Goal: Find contact information: Find contact information

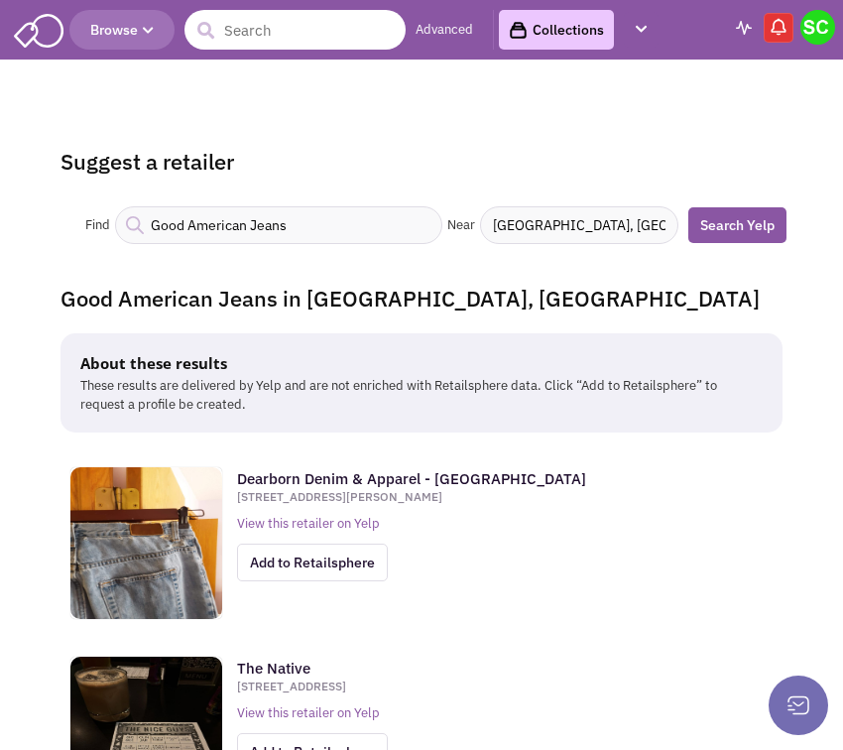
click at [298, 45] on input "text" at bounding box center [295, 30] width 221 height 40
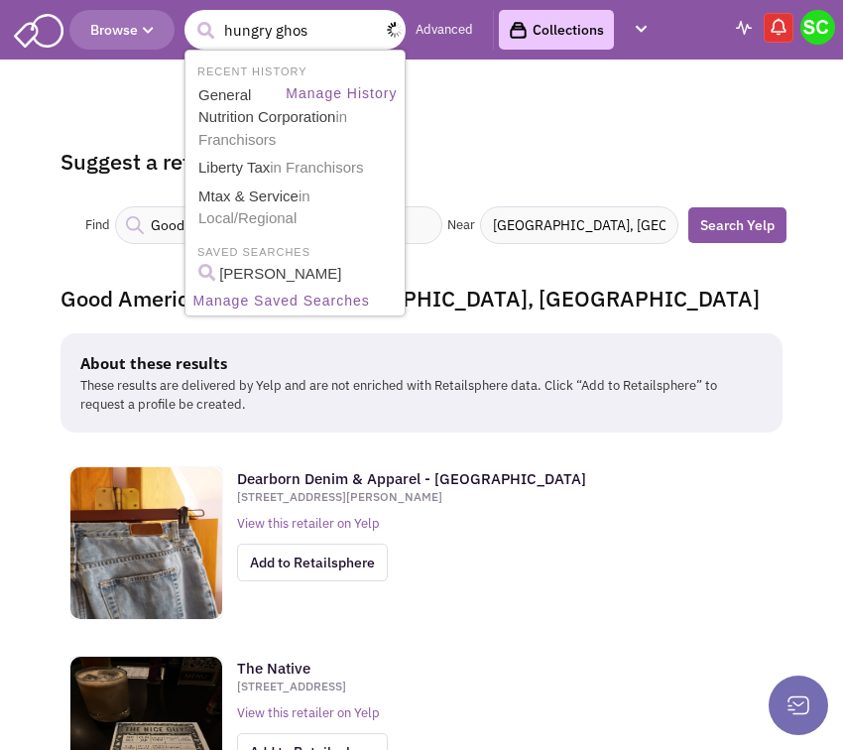
type input "hungry ghost"
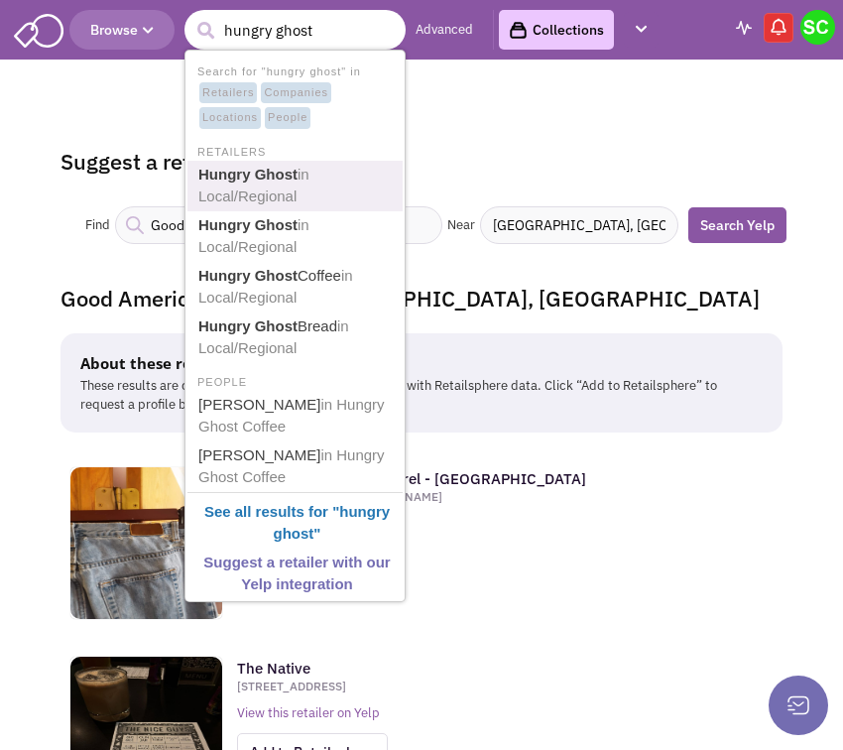
click at [265, 176] on b "Hungry Ghost" at bounding box center [247, 174] width 99 height 17
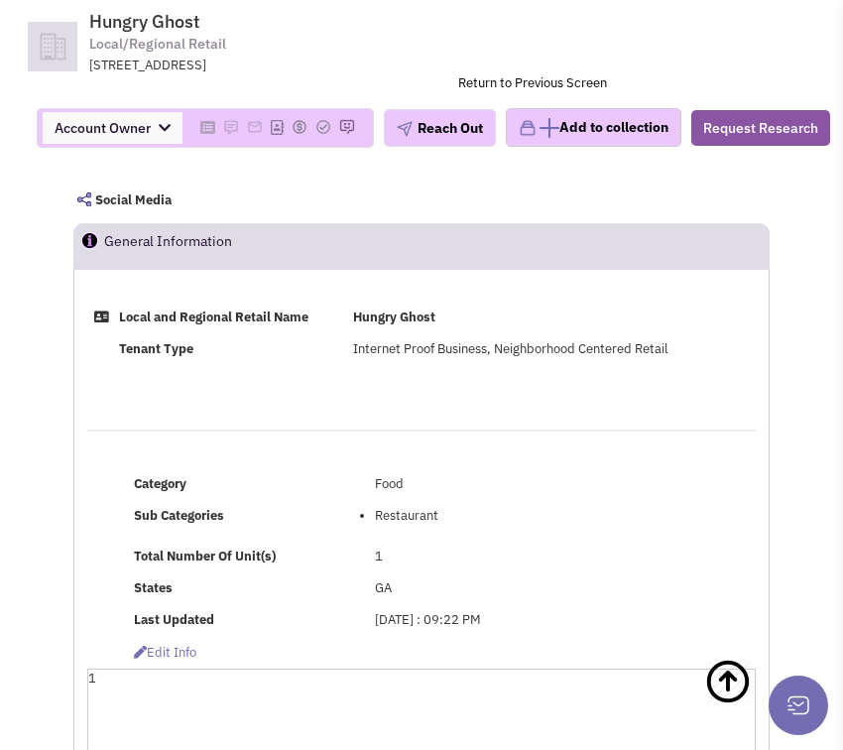
scroll to position [298, 0]
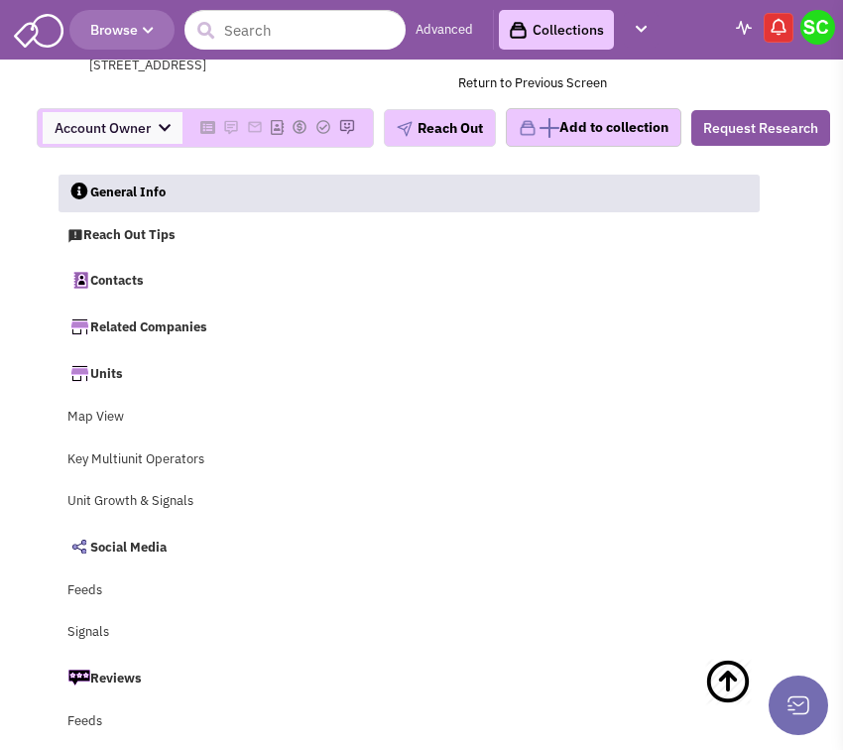
select select
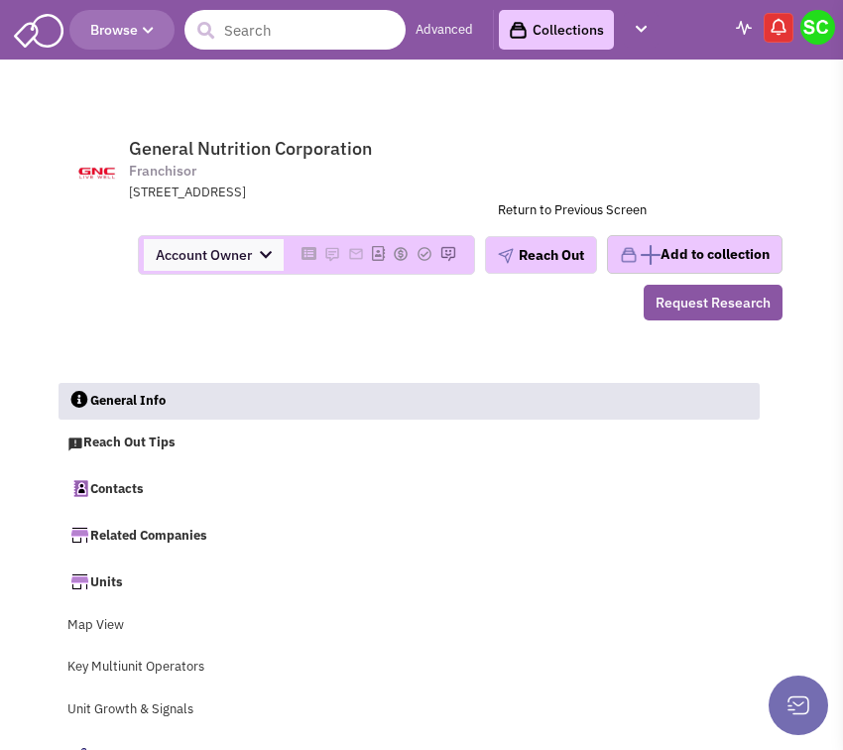
click at [287, 28] on input "text" at bounding box center [295, 30] width 221 height 40
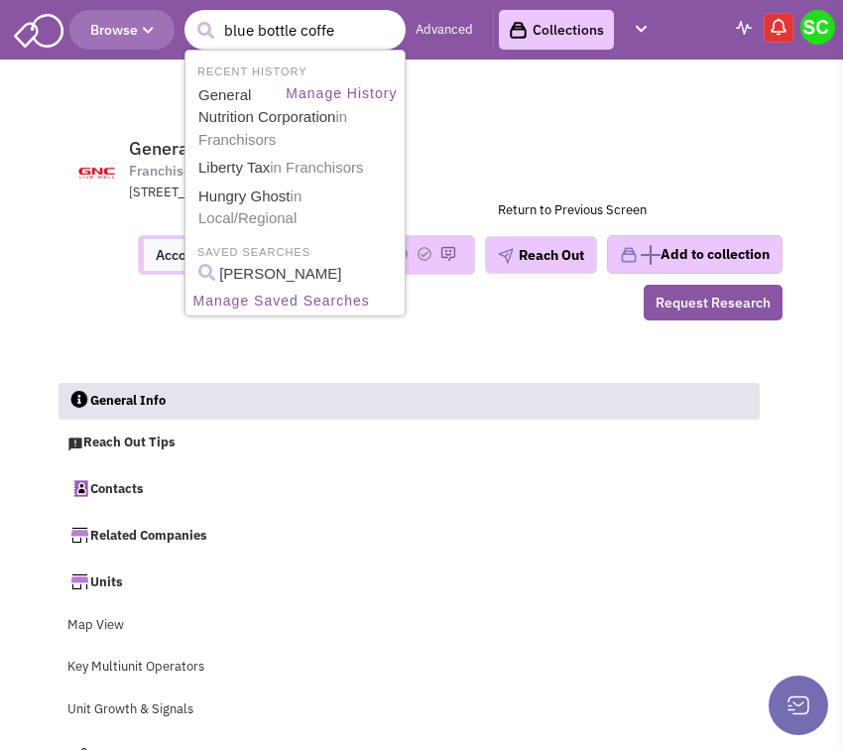
type input "blue bottle coffee"
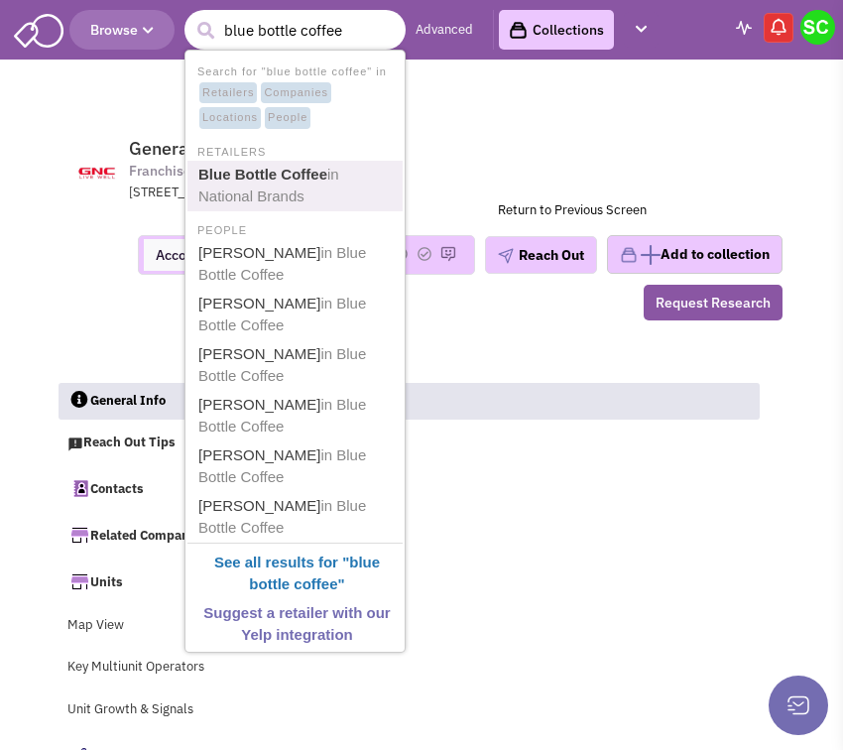
click at [364, 199] on link "Blue Bottle Coffee in National Brands" at bounding box center [296, 186] width 209 height 49
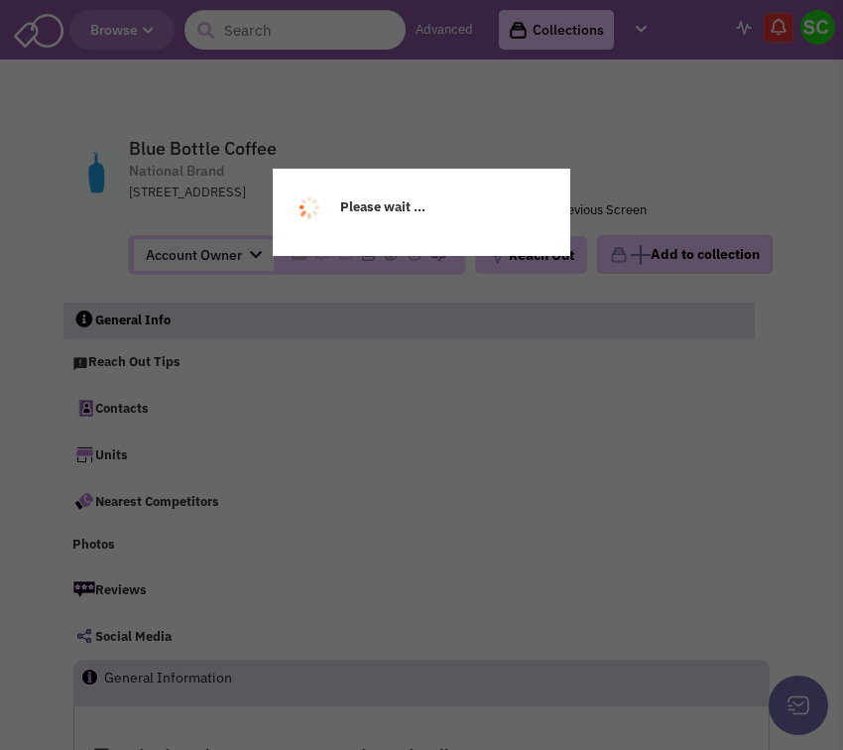
select select
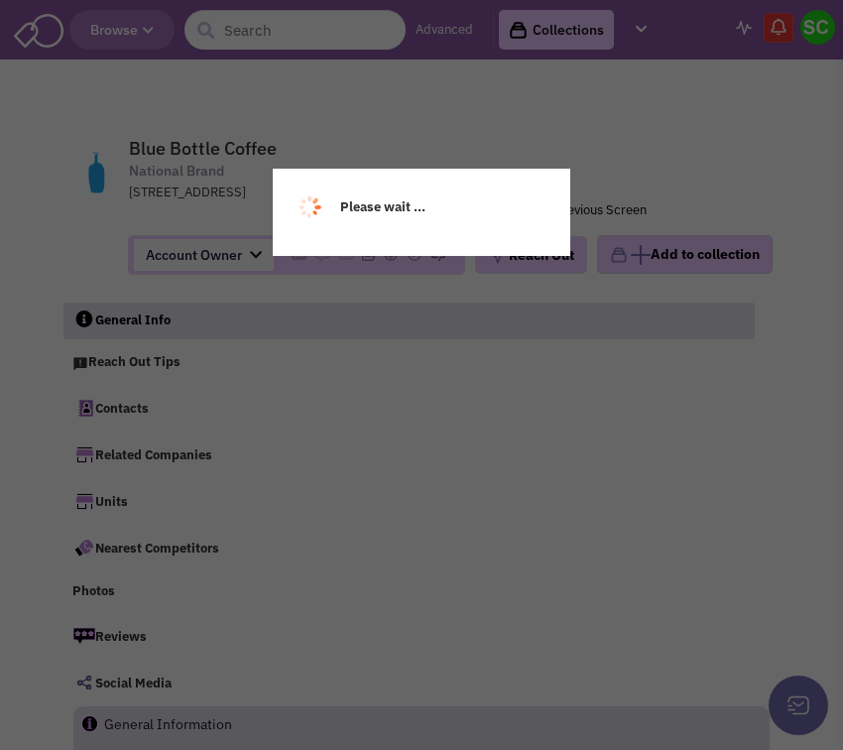
select select
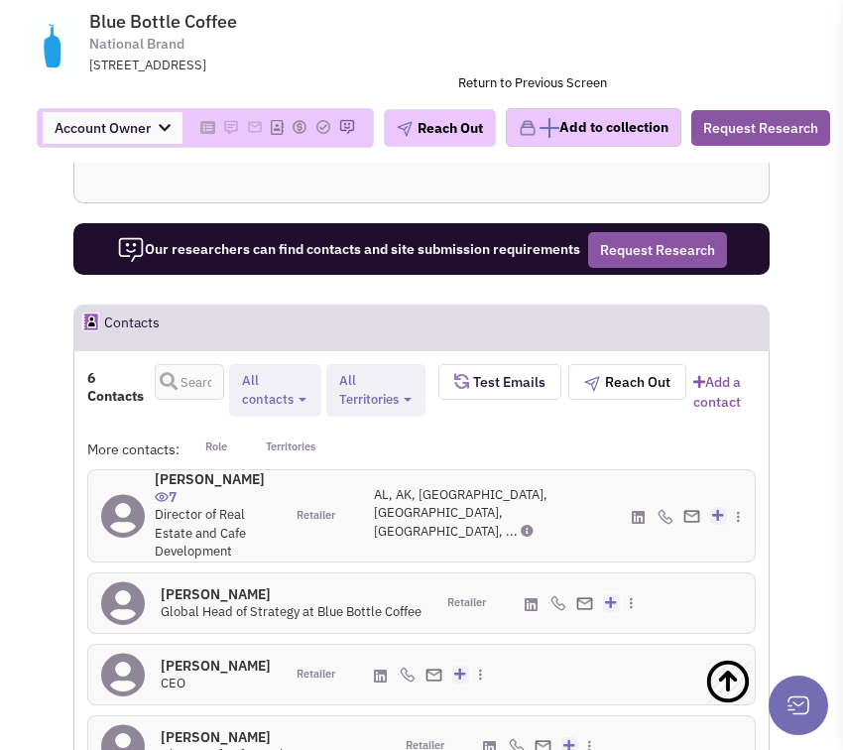
scroll to position [2482, 0]
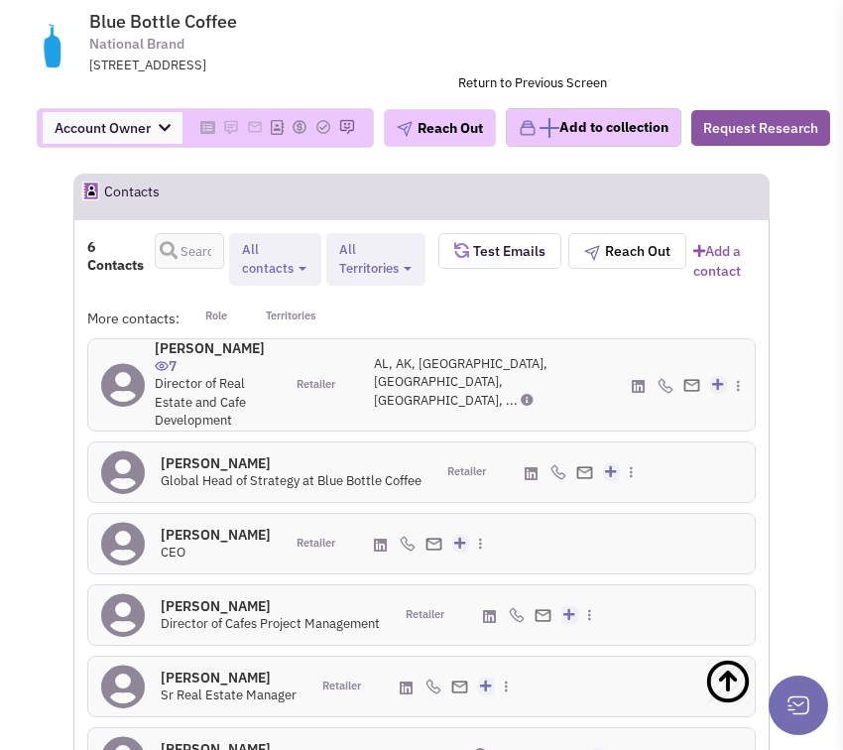
click at [271, 367] on div "Mr. Aaron Nice 7 Director of Real Estate and Cafe Development" at bounding box center [213, 384] width 116 height 91
click at [205, 339] on h4 "Mr. Aaron Nice 7" at bounding box center [213, 357] width 116 height 36
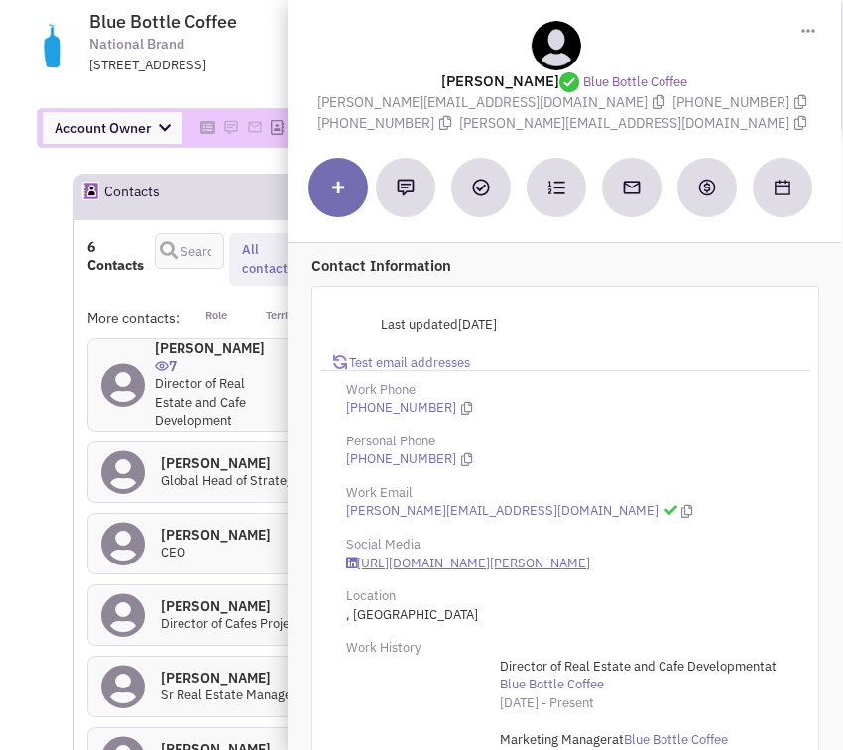
click at [453, 557] on link "https://www.linkedin.com/in/aaron-nice-877458177/" at bounding box center [468, 564] width 244 height 19
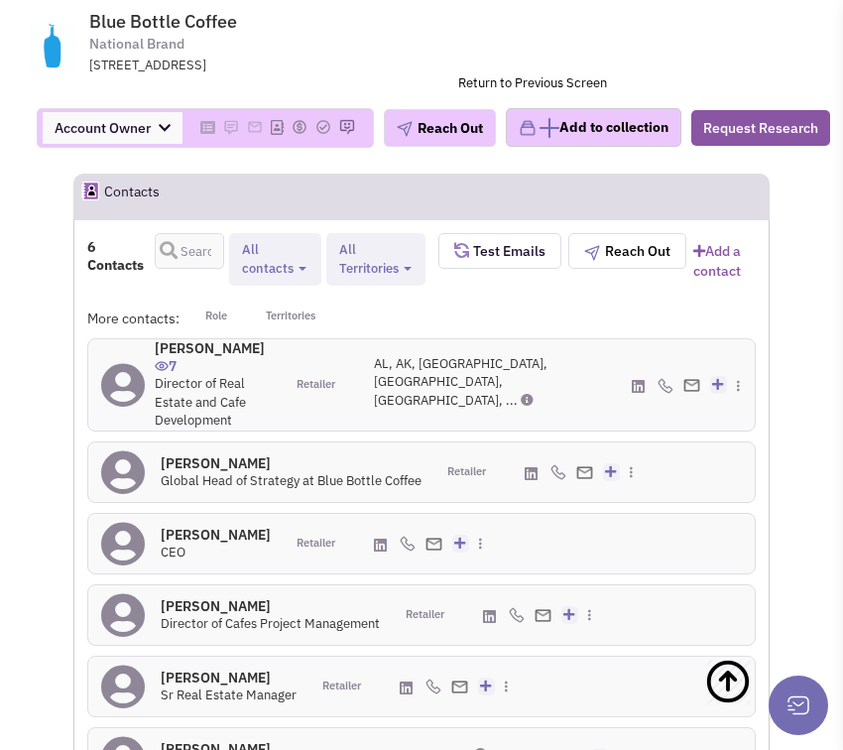
click at [204, 454] on h4 "Rex Carazo 0" at bounding box center [291, 463] width 261 height 18
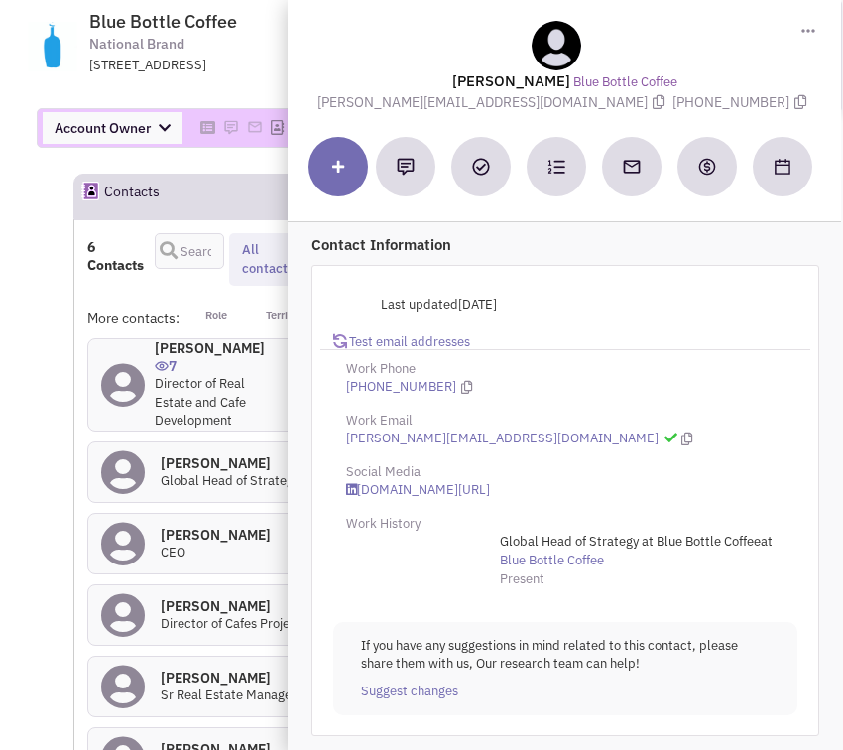
click at [188, 375] on span "Director of Real Estate and Cafe Development" at bounding box center [200, 402] width 91 height 54
click at [198, 339] on h4 "Mr. Aaron Nice 7" at bounding box center [213, 357] width 116 height 36
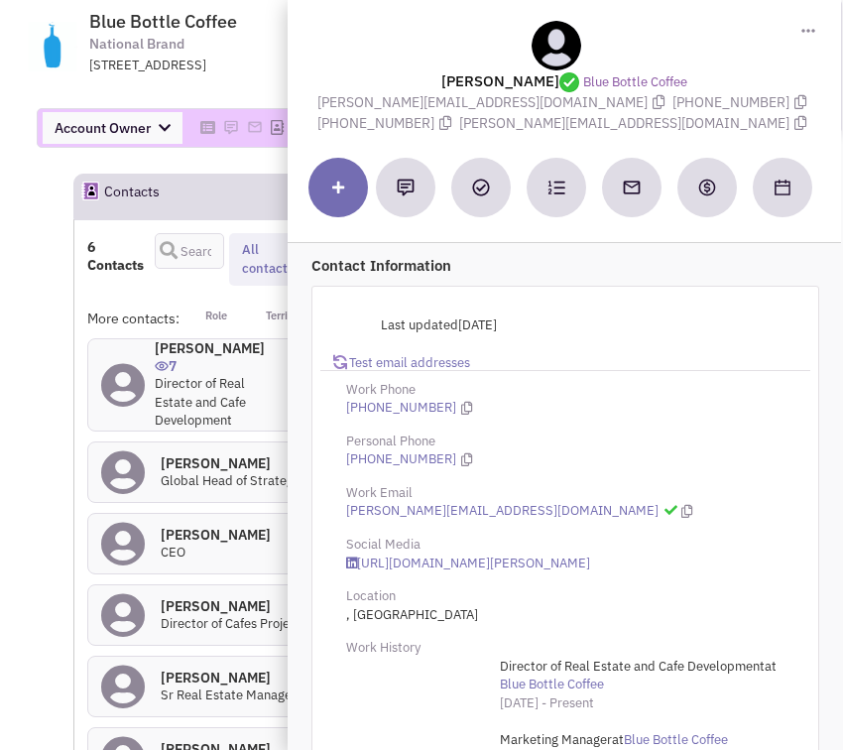
drag, startPoint x: 332, startPoint y: 459, endPoint x: 460, endPoint y: 449, distance: 128.4
click at [460, 449] on div "Personal Phone (917) 947-8317" at bounding box center [565, 451] width 490 height 37
click at [450, 452] on div "(917) 947-8317" at bounding box center [565, 459] width 464 height 19
click at [461, 455] on icon at bounding box center [466, 459] width 11 height 13
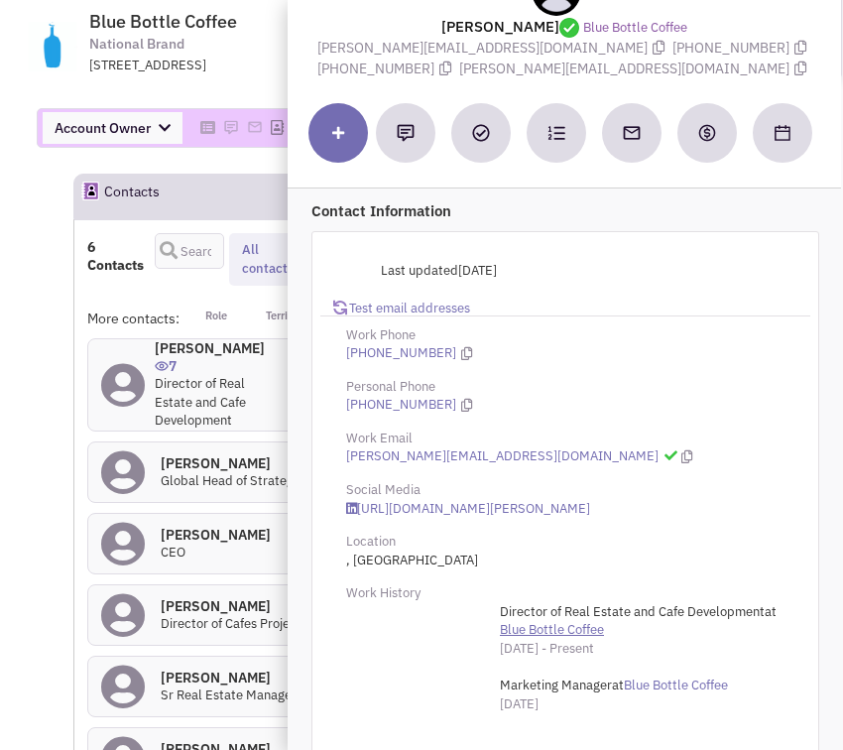
scroll to position [84, 0]
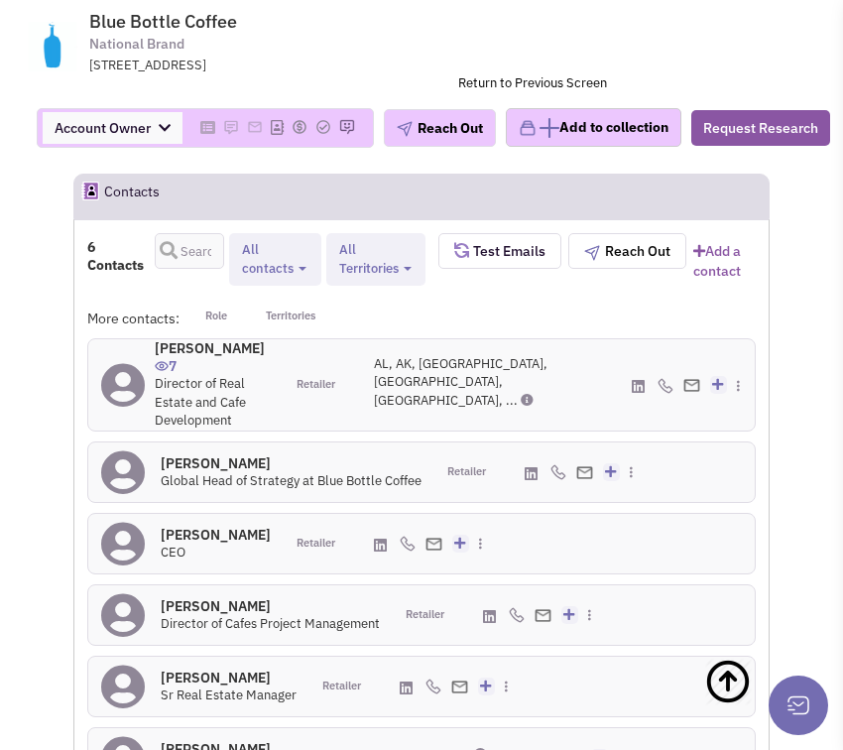
click at [521, 443] on div at bounding box center [512, 473] width 26 height 60
click at [529, 466] on icon at bounding box center [531, 473] width 13 height 15
click at [403, 681] on icon at bounding box center [406, 688] width 13 height 15
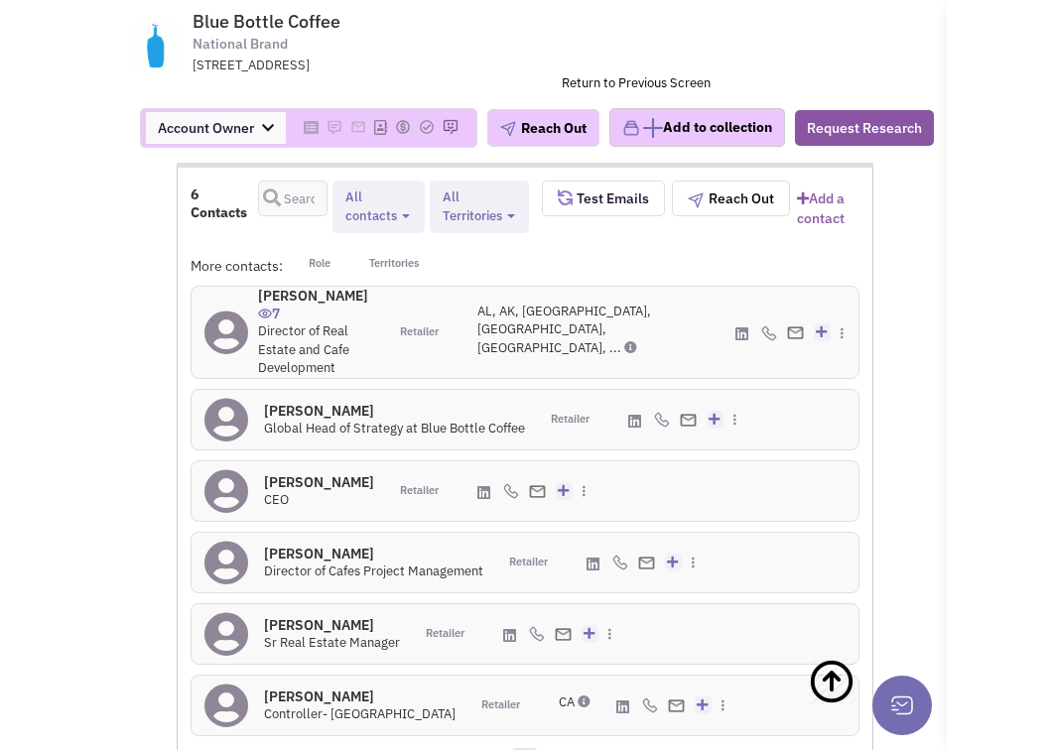
scroll to position [2284, 0]
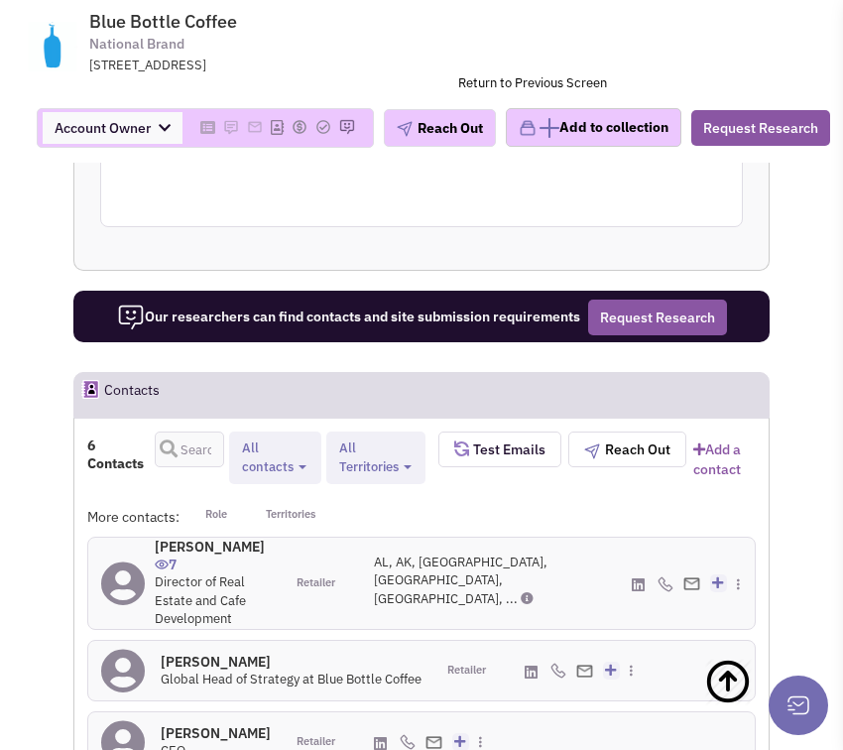
click at [637, 577] on icon at bounding box center [638, 584] width 13 height 15
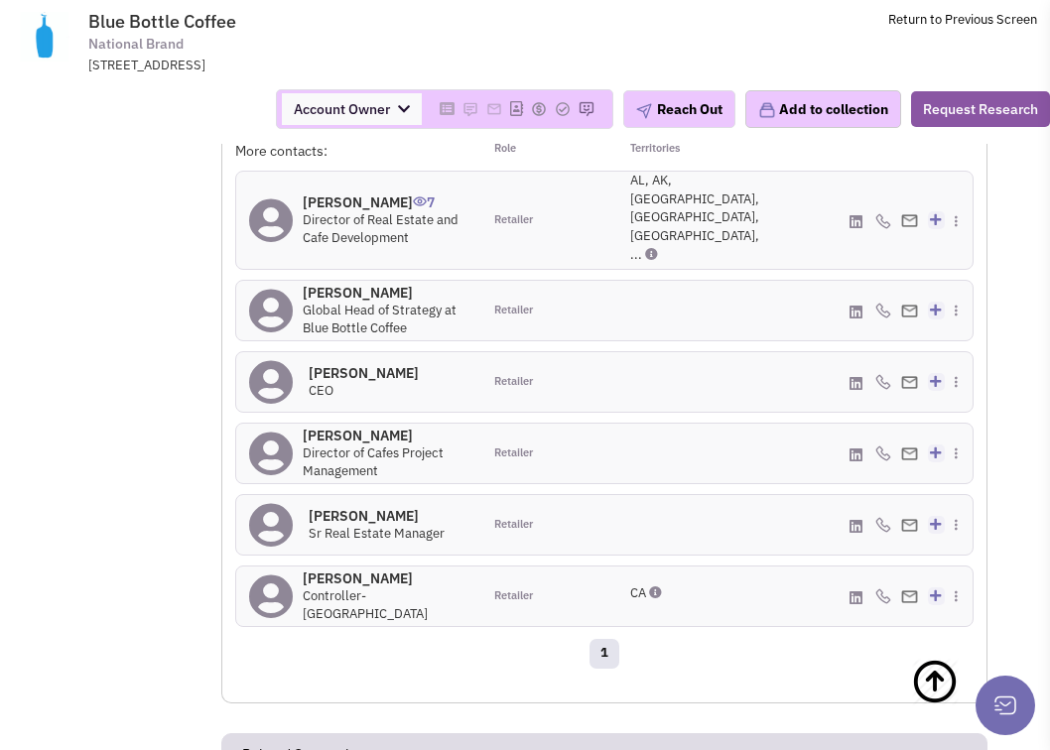
scroll to position [1292, 0]
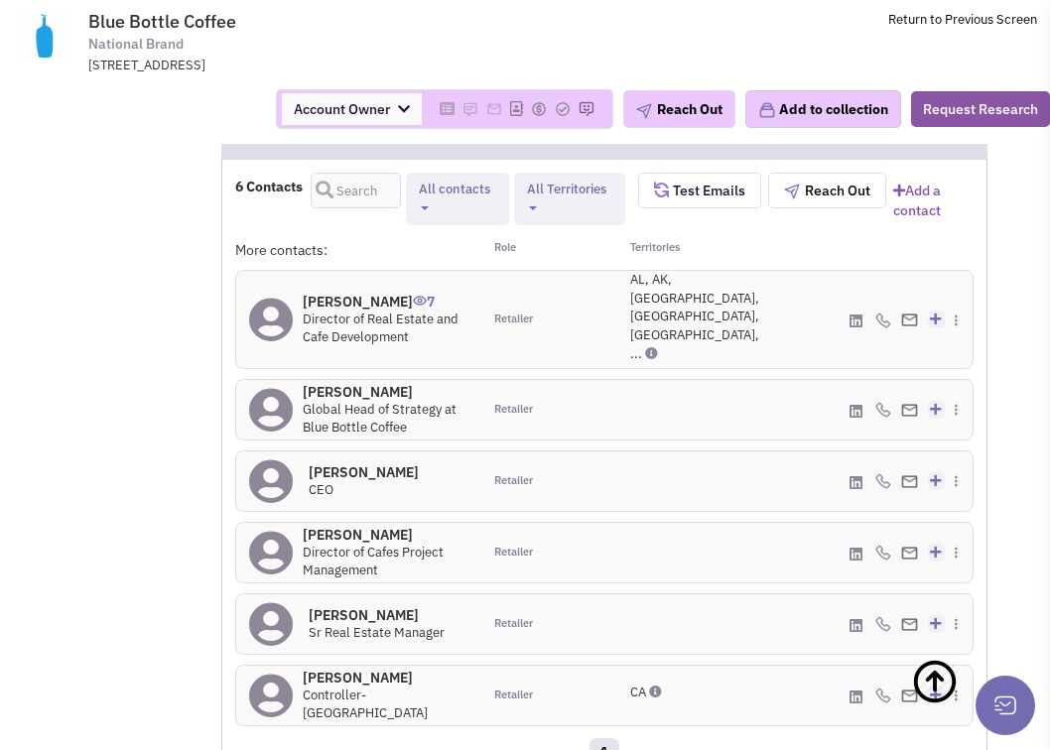
click at [842, 404] on icon at bounding box center [855, 411] width 13 height 15
click at [842, 475] on icon at bounding box center [855, 482] width 13 height 15
click at [842, 618] on icon at bounding box center [855, 625] width 13 height 15
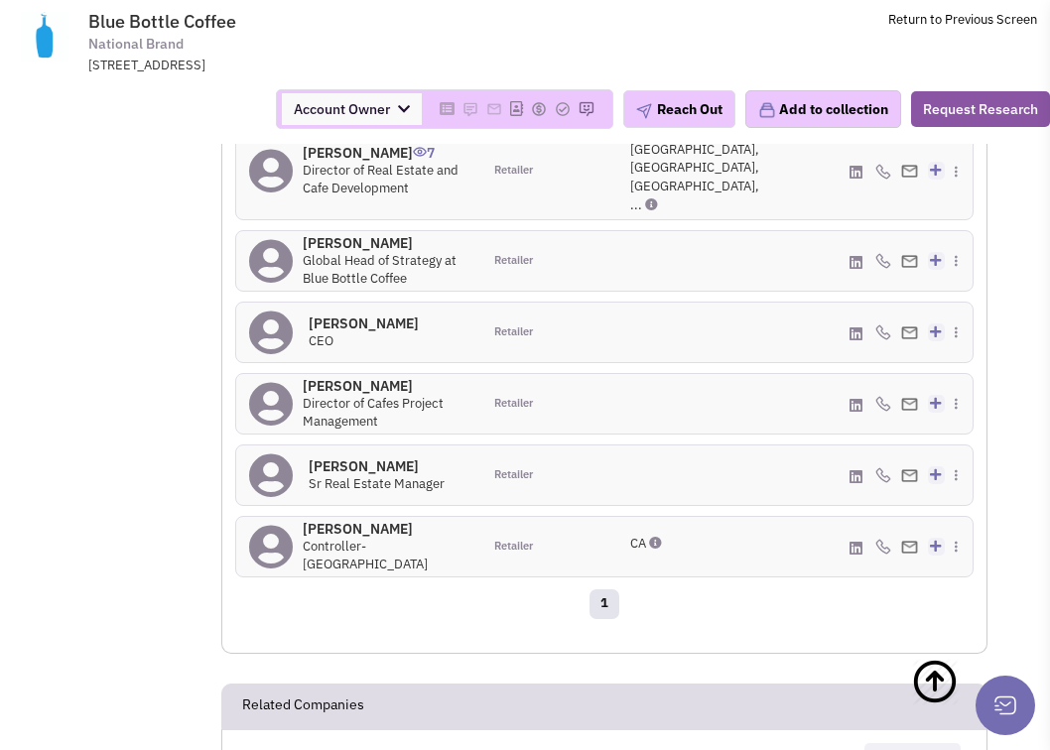
scroll to position [1490, 0]
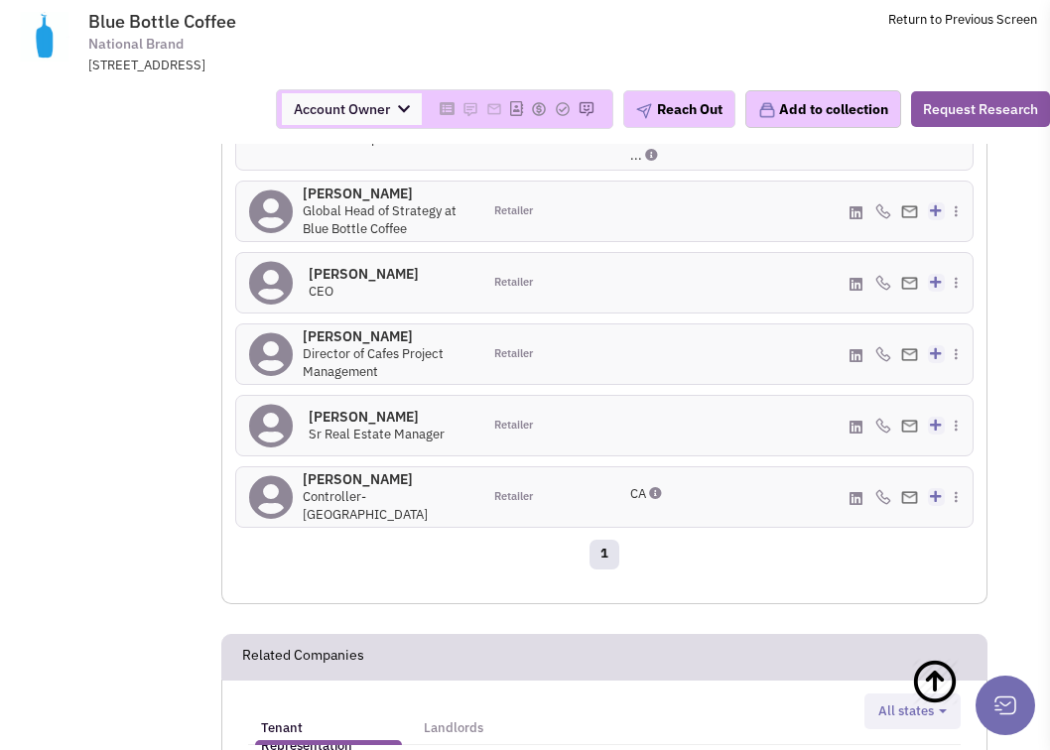
click at [842, 491] on icon at bounding box center [855, 498] width 13 height 15
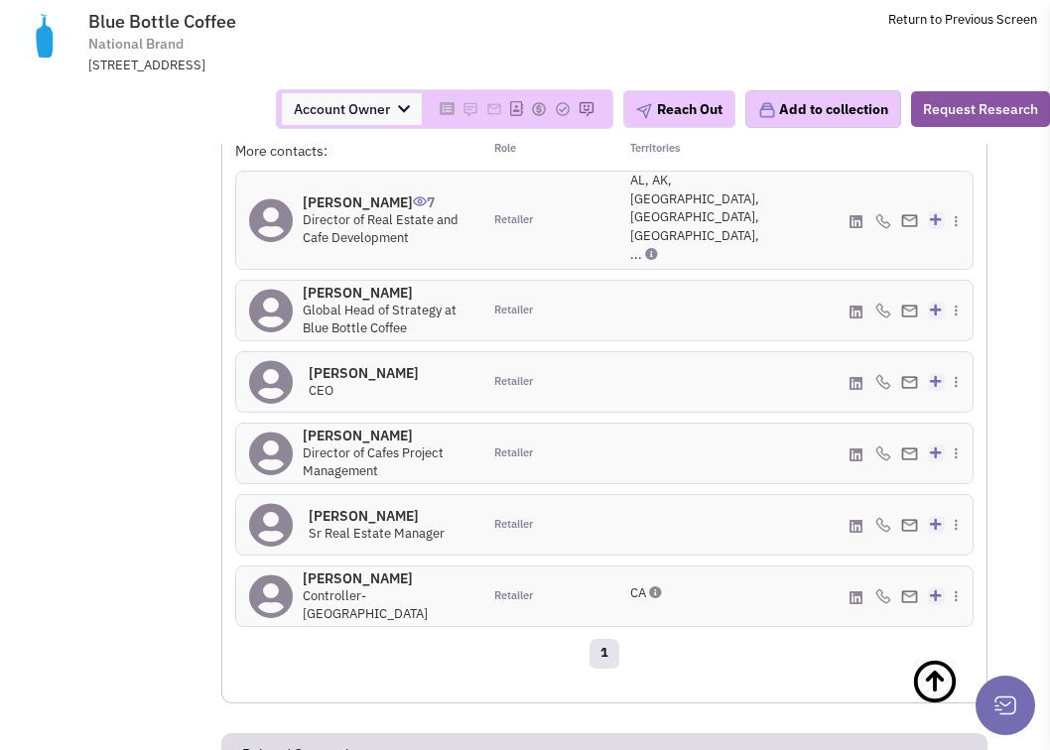
scroll to position [1292, 0]
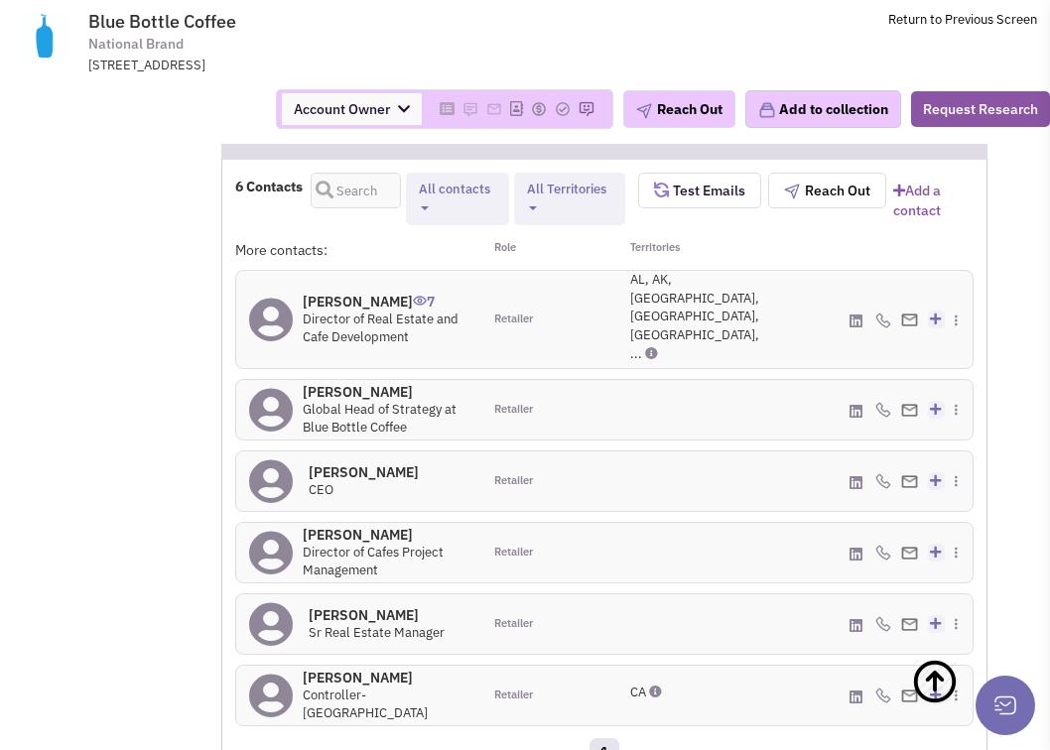
click at [456, 181] on span "All contacts" at bounding box center [454, 189] width 71 height 17
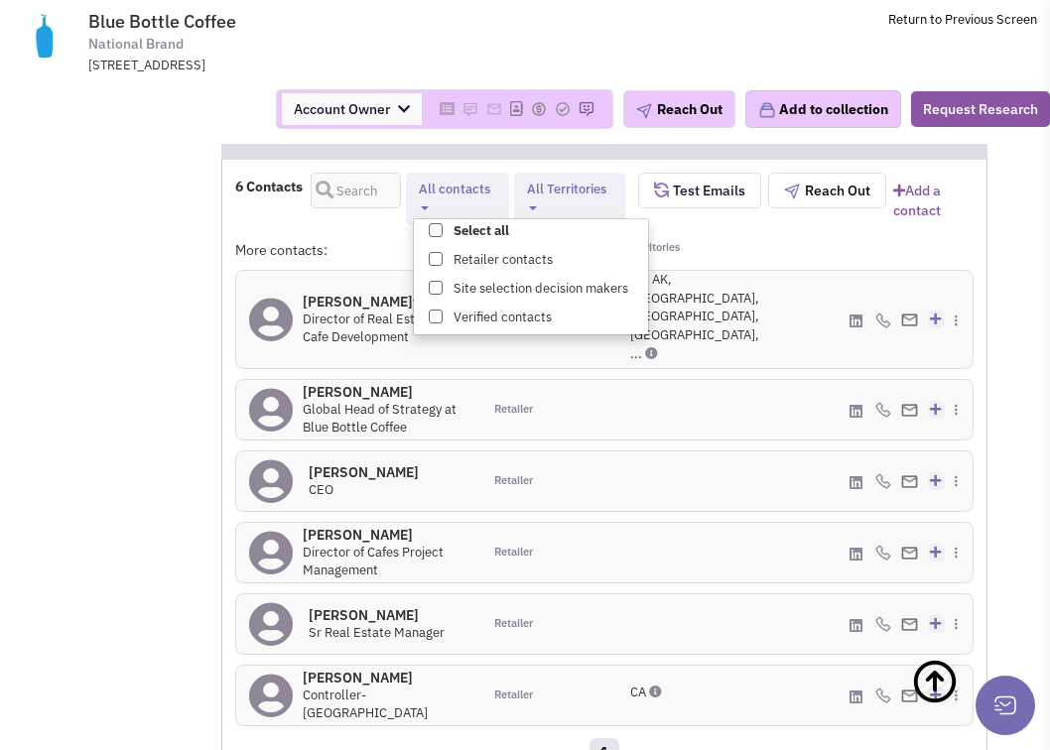
click at [456, 181] on span "All contacts" at bounding box center [454, 189] width 71 height 17
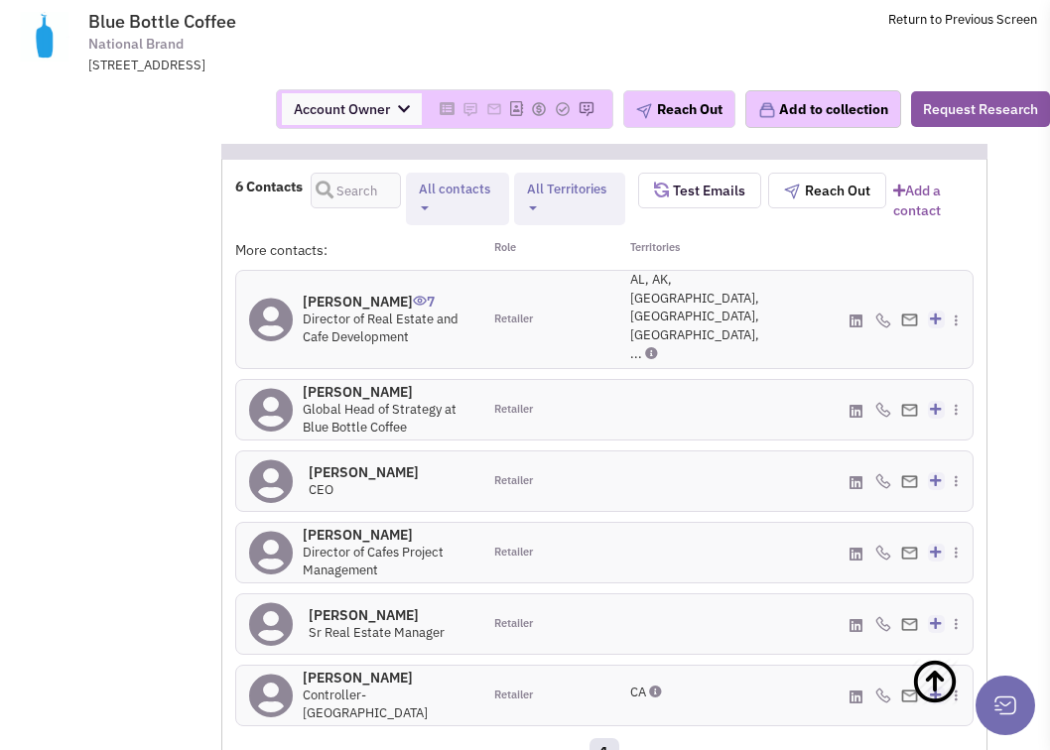
drag, startPoint x: 425, startPoint y: 410, endPoint x: 331, endPoint y: 413, distance: 93.3
click at [331, 451] on div "Mr. Karl Strovink 0 CEO" at bounding box center [358, 481] width 245 height 60
copy h4 "[PERSON_NAME]"
